Goal: Transaction & Acquisition: Purchase product/service

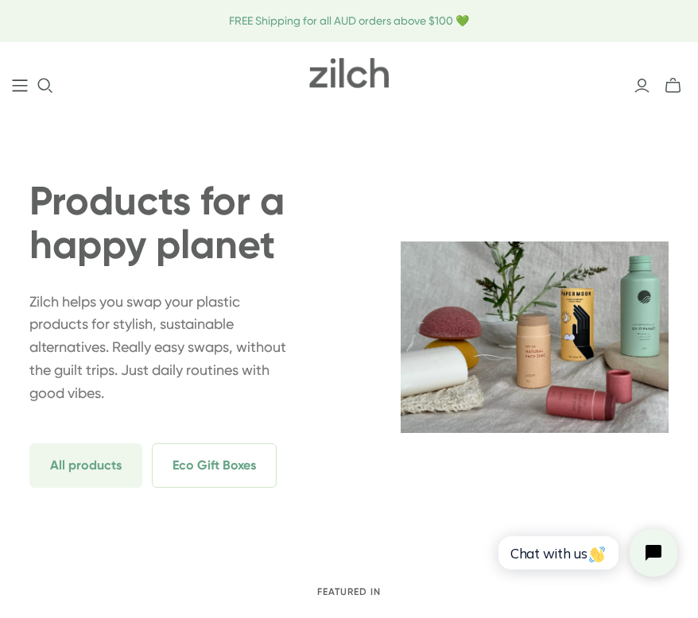
click at [21, 85] on icon "Main menu" at bounding box center [20, 85] width 15 height 12
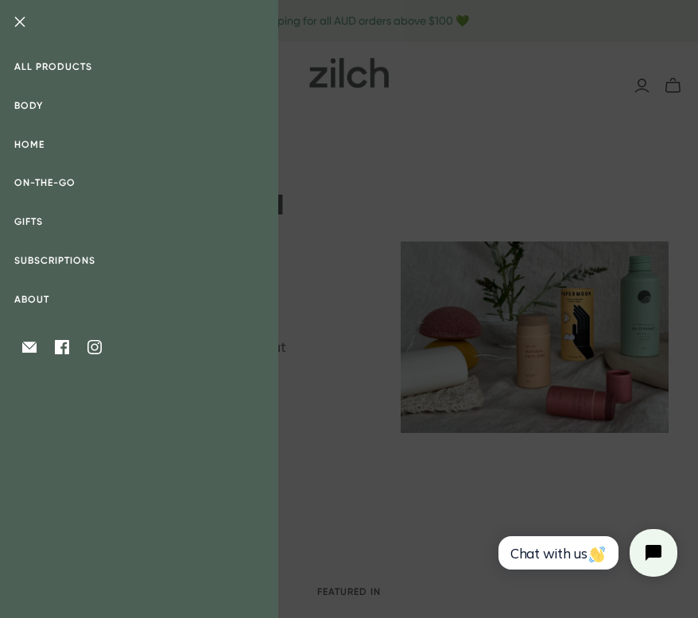
click at [49, 68] on link "All products" at bounding box center [139, 67] width 278 height 39
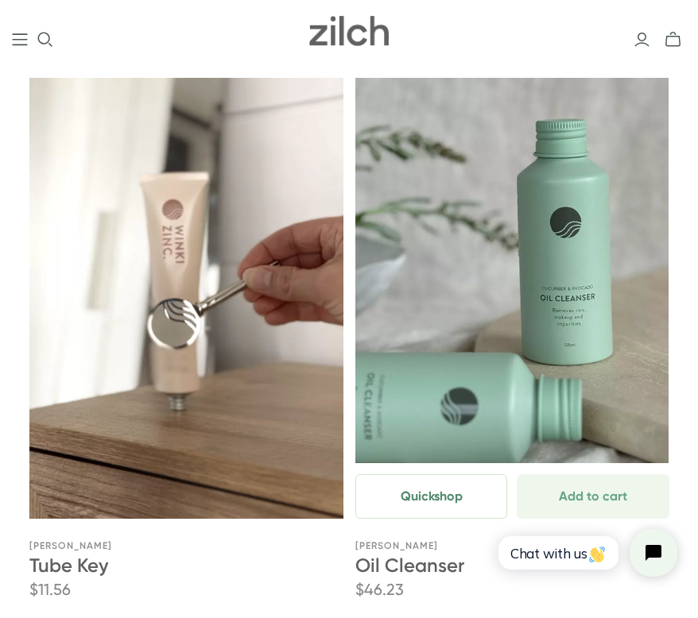
scroll to position [1376, 0]
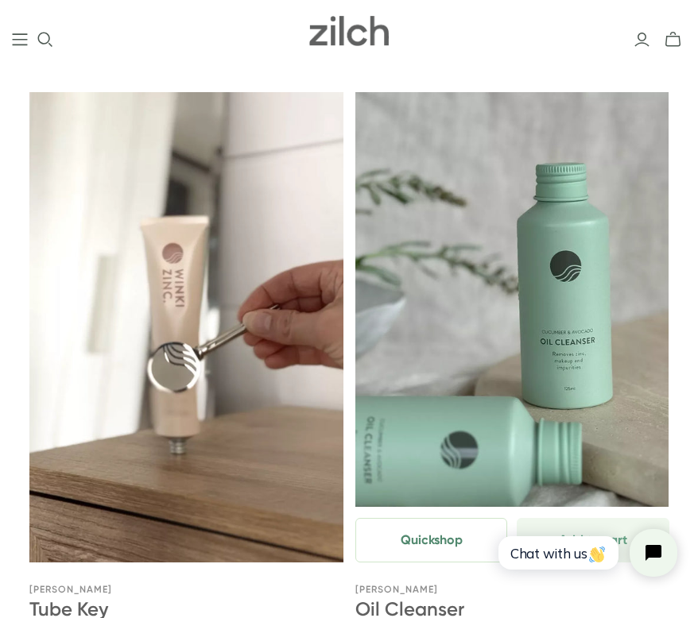
click at [433, 533] on button "Quickshop" at bounding box center [431, 540] width 152 height 45
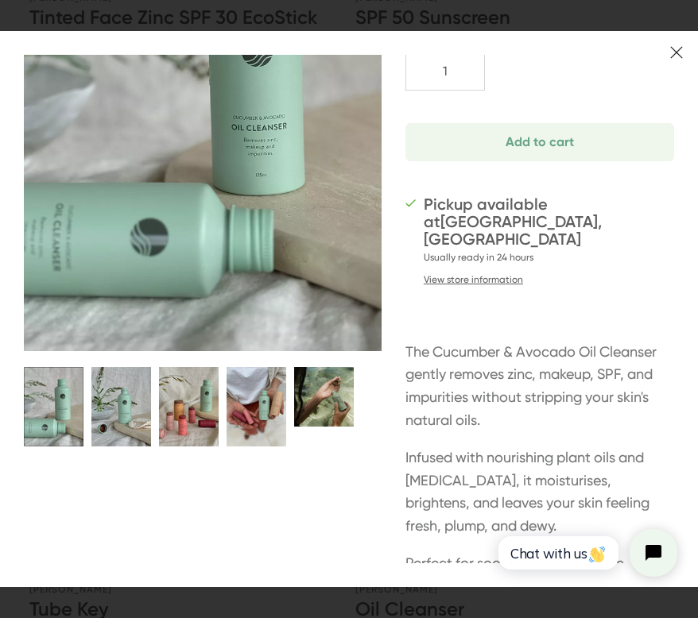
scroll to position [181, 0]
click at [130, 401] on button "Oil Cleanser thumbnail" at bounding box center [121, 405] width 60 height 79
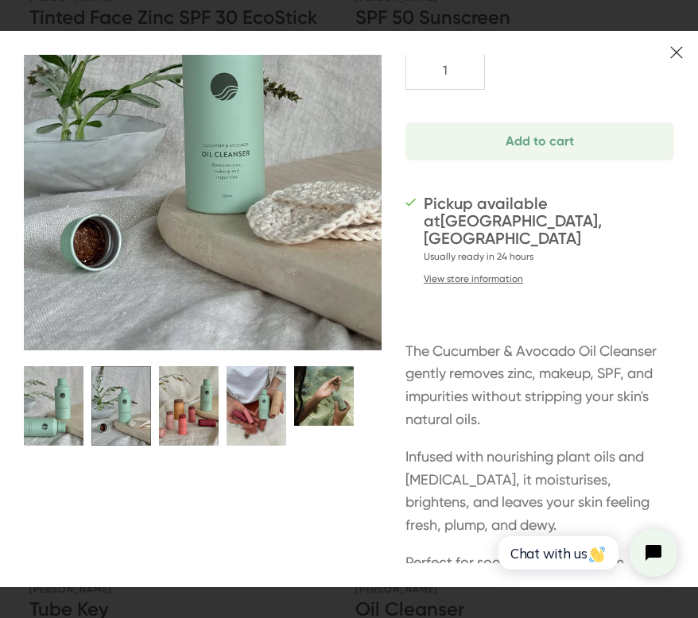
click at [181, 413] on button "Oil Cleanser thumbnail" at bounding box center [189, 405] width 60 height 79
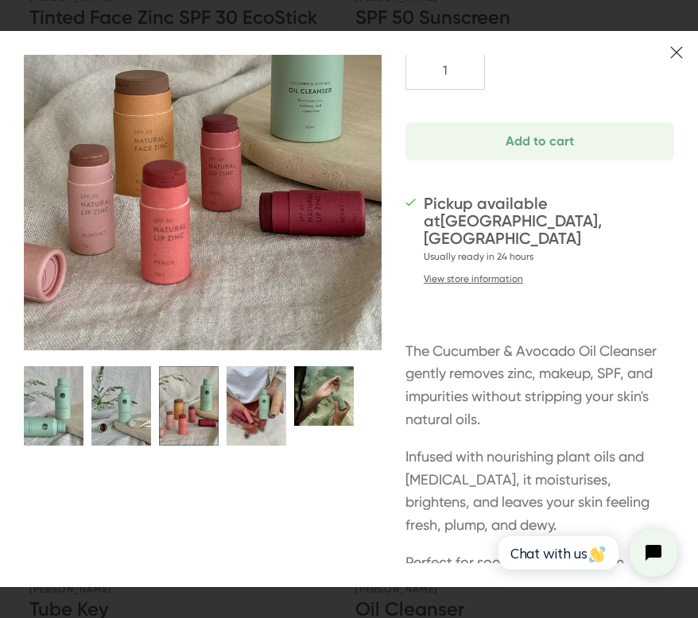
click at [128, 413] on button "Oil Cleanser thumbnail" at bounding box center [121, 405] width 60 height 79
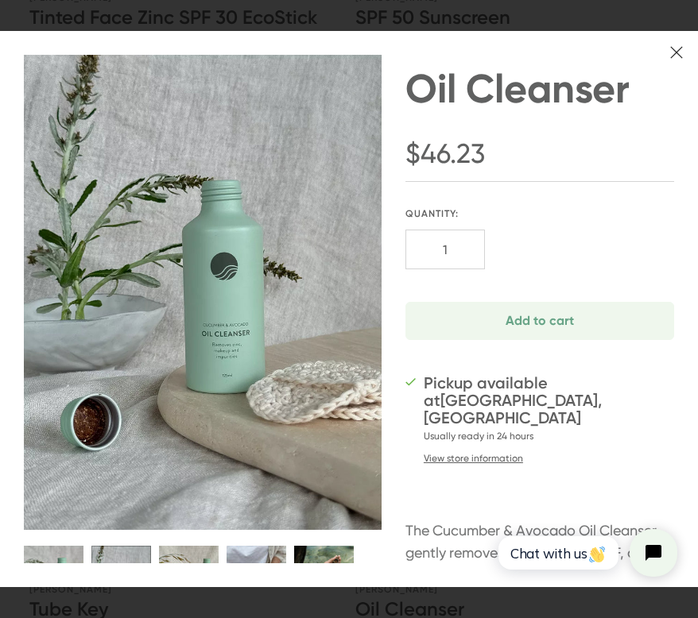
scroll to position [0, 0]
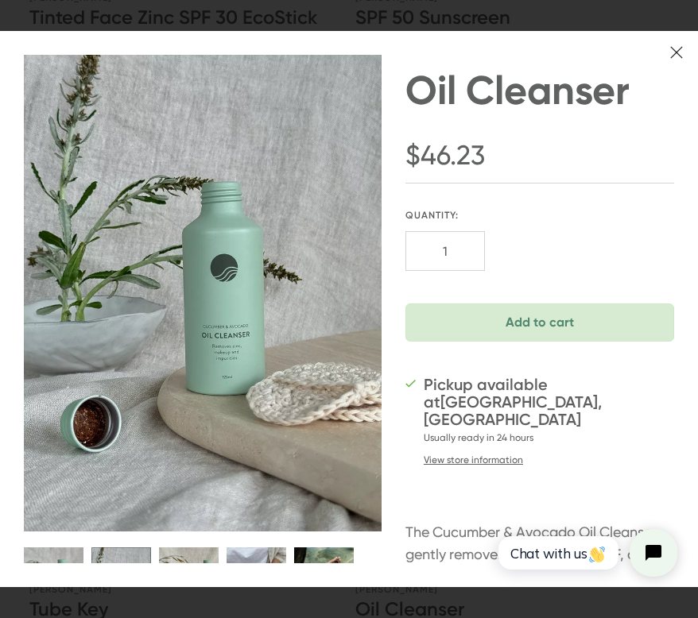
click at [482, 322] on span "Add to cart" at bounding box center [539, 322] width 229 height 13
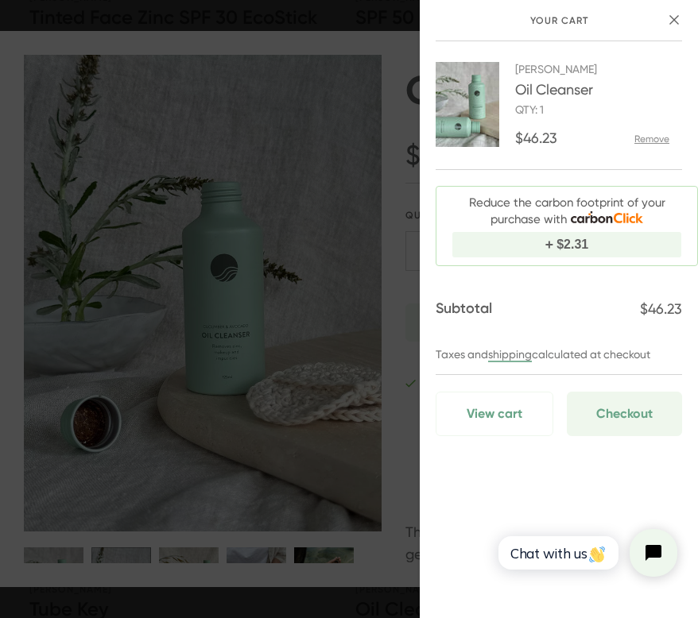
click at [676, 21] on icon "close" at bounding box center [674, 20] width 10 height 10
